Goal: Transaction & Acquisition: Download file/media

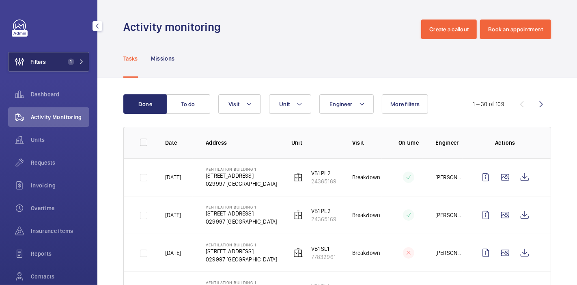
click at [69, 61] on span "1" at bounding box center [71, 61] width 6 height 6
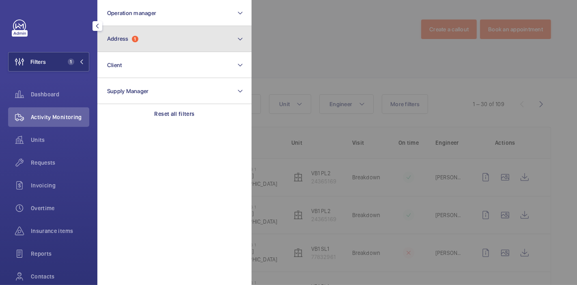
click at [128, 49] on button "Address 1" at bounding box center [174, 39] width 154 height 26
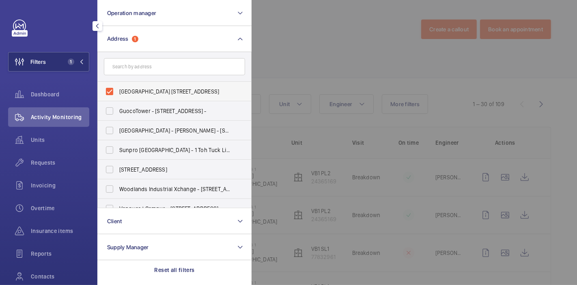
click at [131, 93] on span "[GEOGRAPHIC_DATA] [STREET_ADDRESS]" at bounding box center [175, 91] width 112 height 8
click at [118, 93] on input "[GEOGRAPHIC_DATA] [STREET_ADDRESS]" at bounding box center [110, 91] width 16 height 16
checkbox input "false"
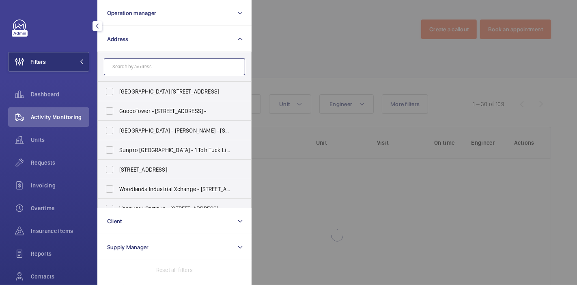
click at [141, 66] on input "text" at bounding box center [174, 66] width 141 height 17
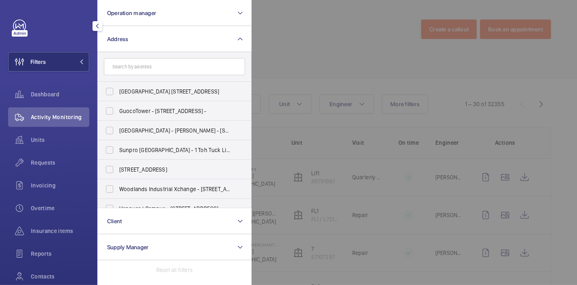
click at [257, 63] on div at bounding box center [540, 142] width 577 height 285
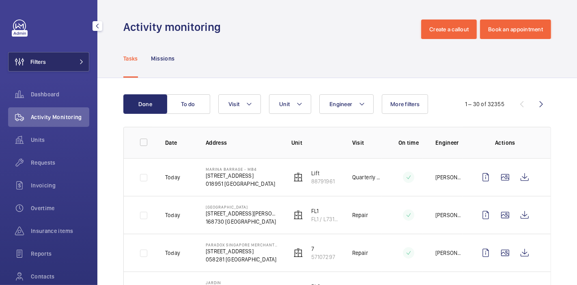
click at [65, 64] on button "Filters" at bounding box center [48, 61] width 81 height 19
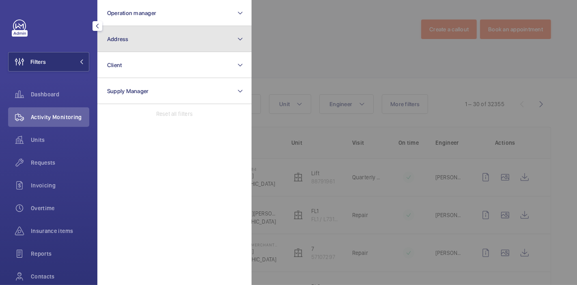
click at [175, 46] on button "Address" at bounding box center [174, 39] width 154 height 26
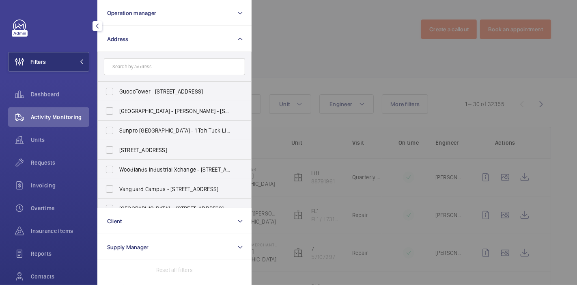
click at [171, 70] on input "text" at bounding box center [174, 66] width 141 height 17
click at [197, 64] on input "text" at bounding box center [174, 66] width 141 height 17
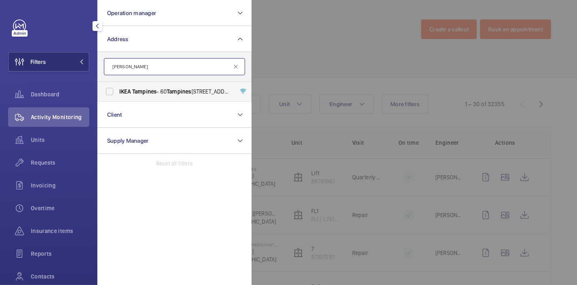
type input "[PERSON_NAME]"
click at [168, 89] on span "[PERSON_NAME] - [STREET_ADDRESS]" at bounding box center [175, 91] width 112 height 8
click at [118, 89] on input "[PERSON_NAME] - [STREET_ADDRESS]" at bounding box center [110, 91] width 16 height 16
checkbox input "true"
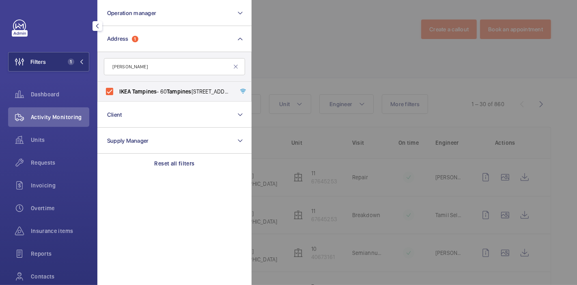
click at [297, 59] on div at bounding box center [540, 142] width 577 height 285
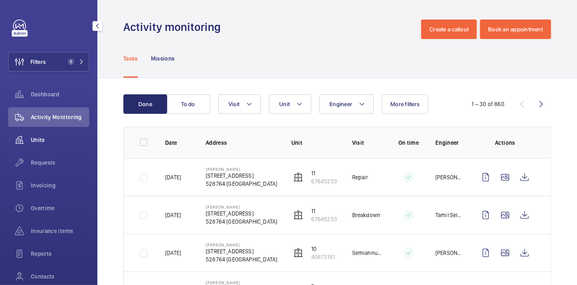
click at [61, 147] on div "Units" at bounding box center [48, 139] width 81 height 19
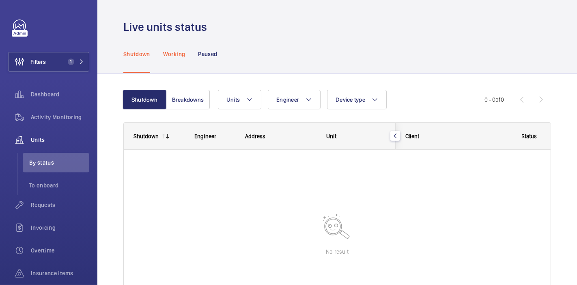
click at [181, 49] on div "Working" at bounding box center [174, 54] width 22 height 39
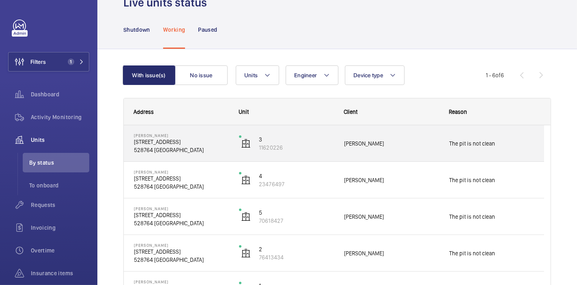
scroll to position [24, 0]
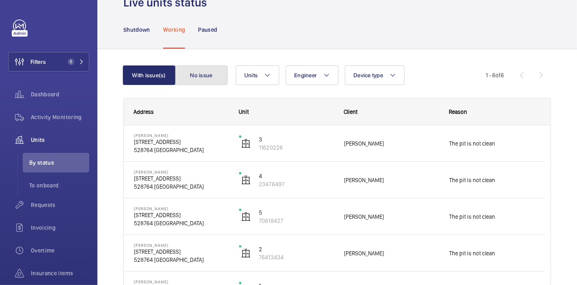
click at [209, 71] on button "No issue" at bounding box center [201, 74] width 53 height 19
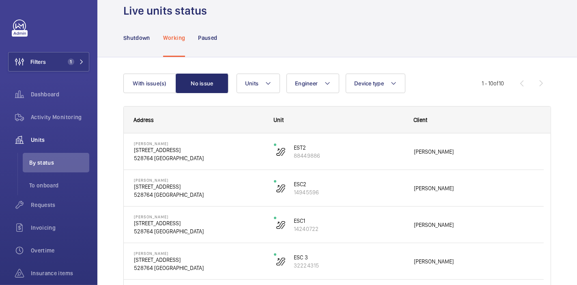
scroll to position [15, 0]
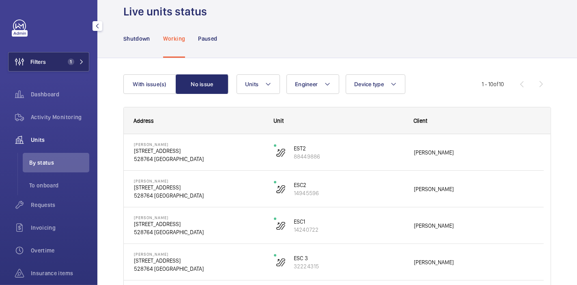
click at [76, 63] on span "1" at bounding box center [74, 61] width 19 height 6
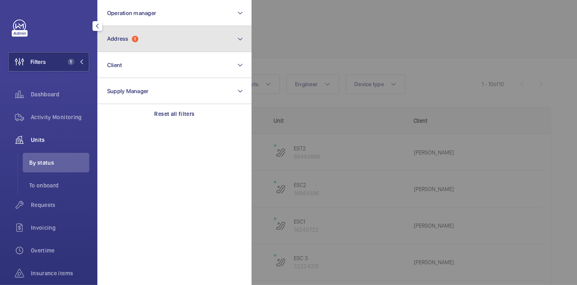
click at [165, 41] on button "Address 1" at bounding box center [174, 39] width 154 height 26
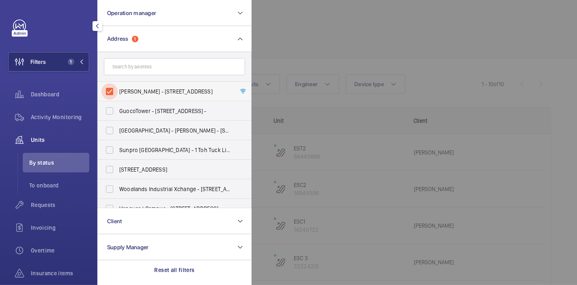
click at [112, 91] on input "[PERSON_NAME] - [STREET_ADDRESS]" at bounding box center [110, 91] width 16 height 16
checkbox input "false"
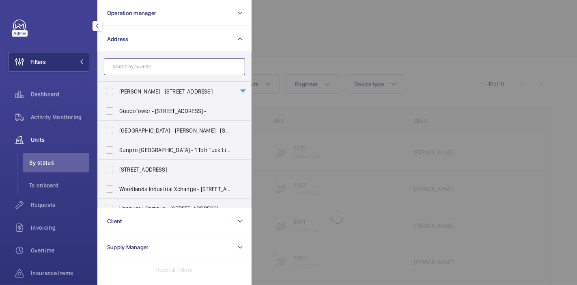
click at [133, 70] on input "text" at bounding box center [174, 66] width 141 height 17
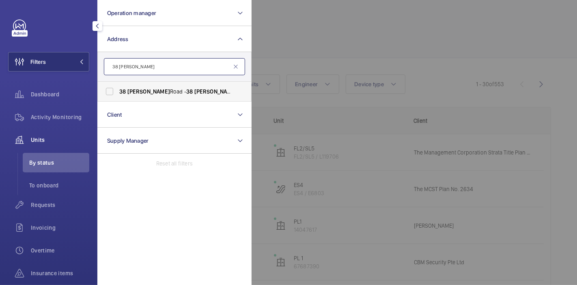
type input "38 [PERSON_NAME]"
click at [142, 87] on span "[STREET_ADDRESS][PERSON_NAME] - [STREET_ADDRESS][PERSON_NAME] -" at bounding box center [175, 91] width 112 height 8
click at [118, 87] on input "[STREET_ADDRESS][PERSON_NAME] - [STREET_ADDRESS][PERSON_NAME] -" at bounding box center [110, 91] width 16 height 16
checkbox input "true"
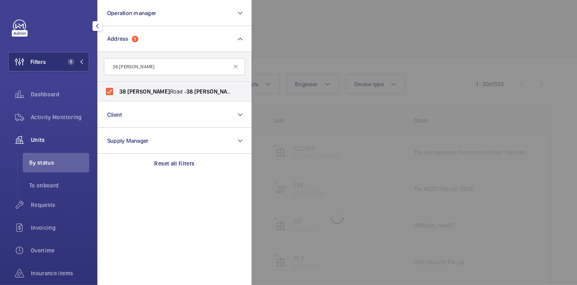
click at [270, 48] on div at bounding box center [540, 142] width 577 height 285
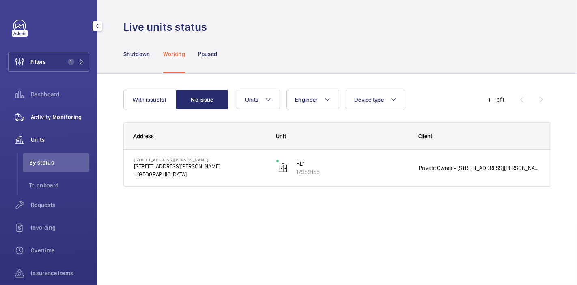
click at [59, 115] on span "Activity Monitoring" at bounding box center [60, 117] width 58 height 8
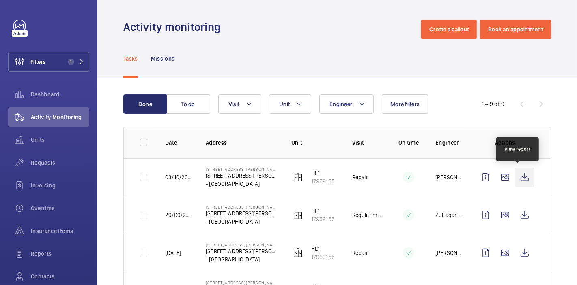
click at [517, 175] on wm-front-icon-button at bounding box center [524, 176] width 19 height 19
